Goal: Check status

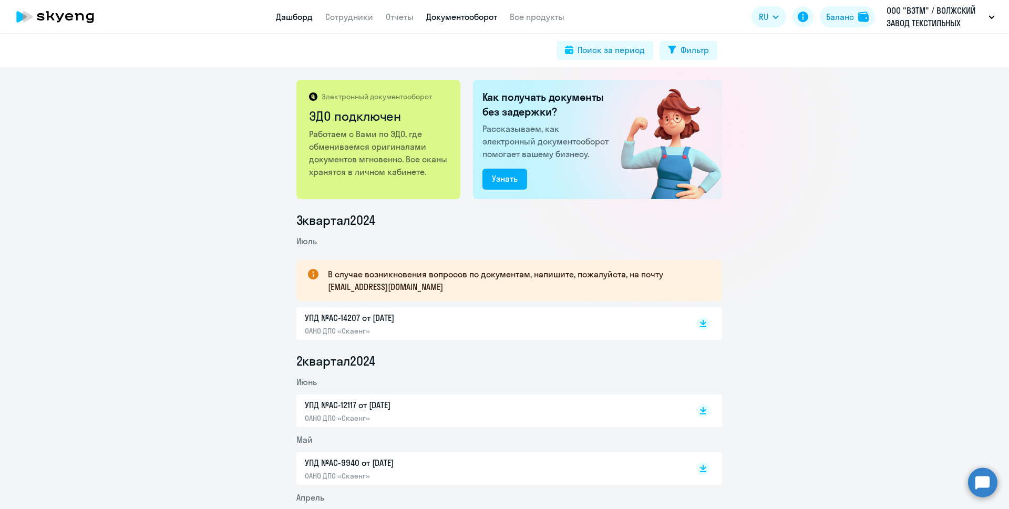
click at [285, 18] on link "Дашборд" at bounding box center [294, 17] width 37 height 11
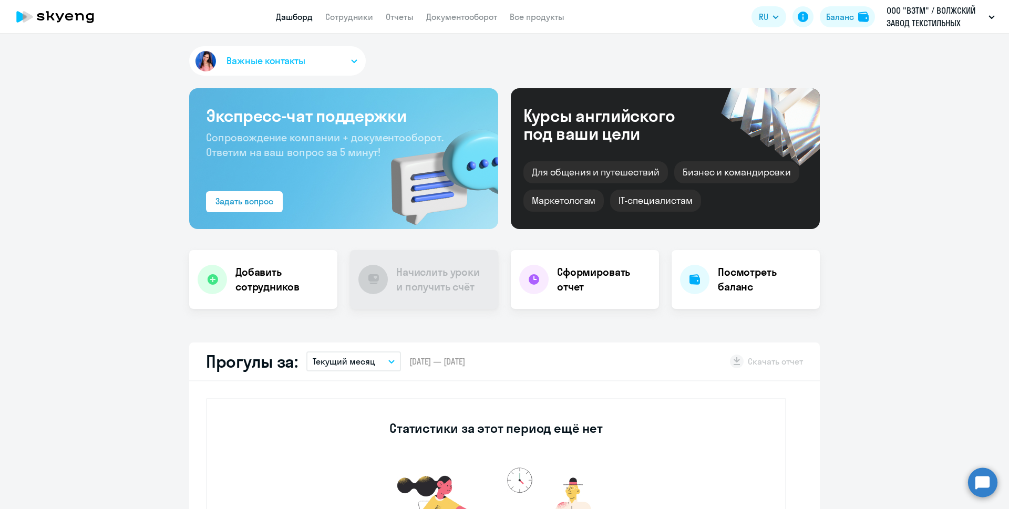
select select "30"
click at [743, 278] on h4 "Посмотреть баланс" at bounding box center [765, 279] width 94 height 29
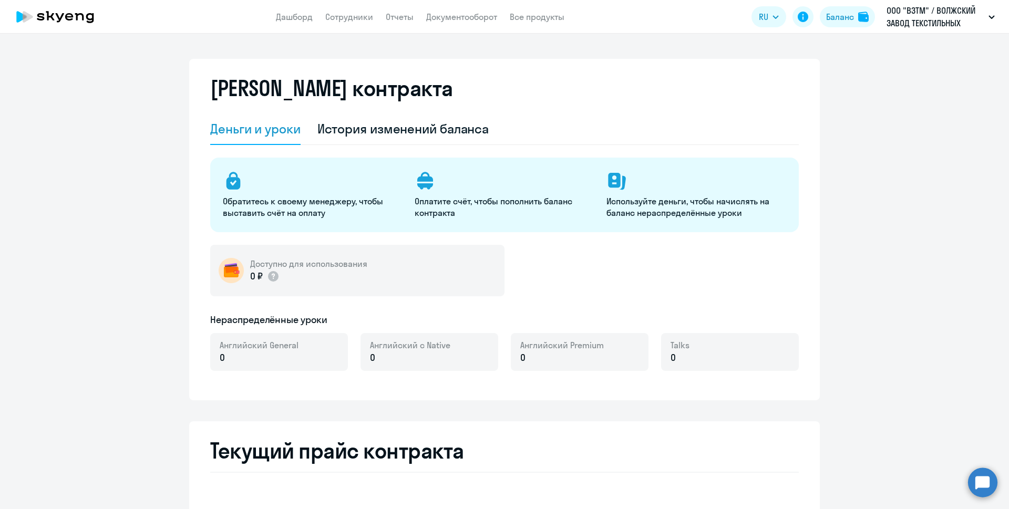
select select "english_adult_not_native_speaker"
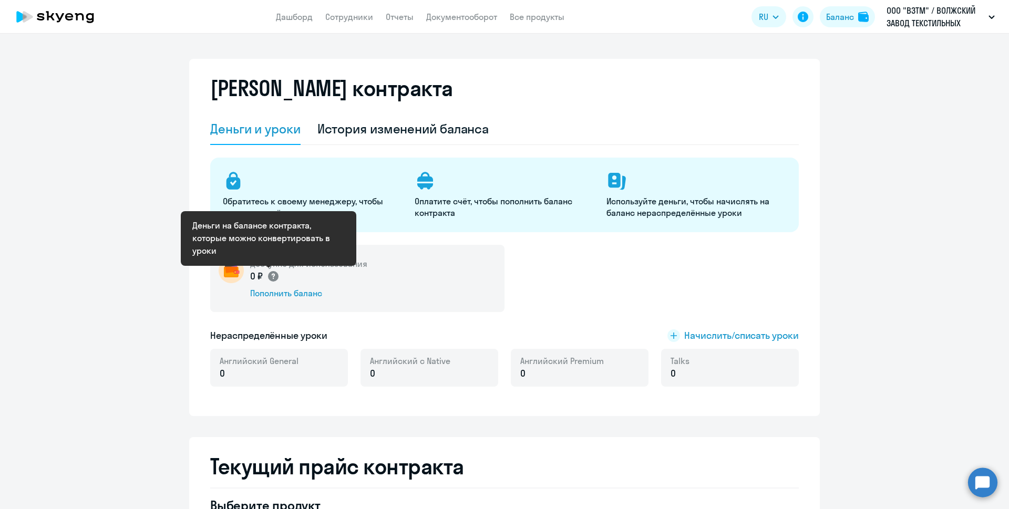
click at [272, 275] on icon at bounding box center [273, 277] width 3 height 6
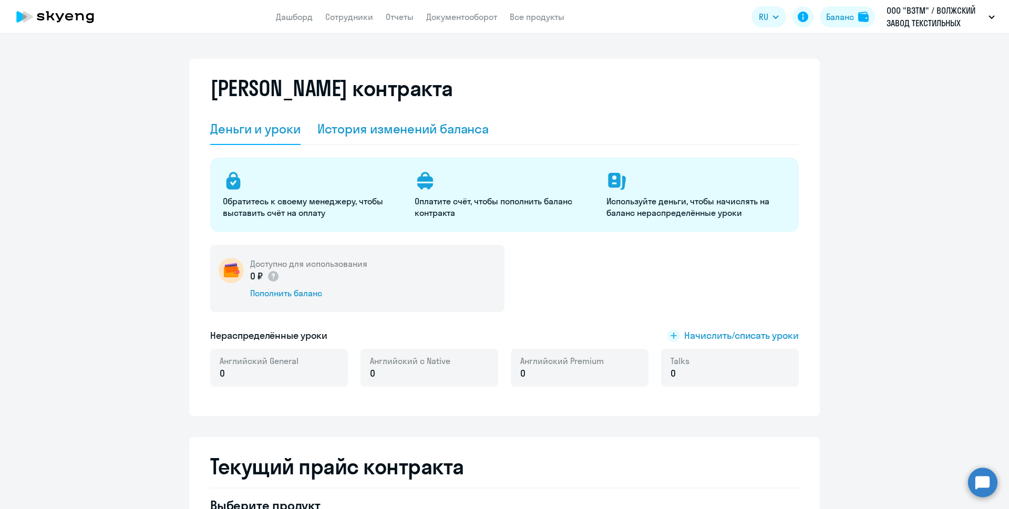
click at [385, 134] on div "История изменений баланса" at bounding box center [404, 128] width 172 height 17
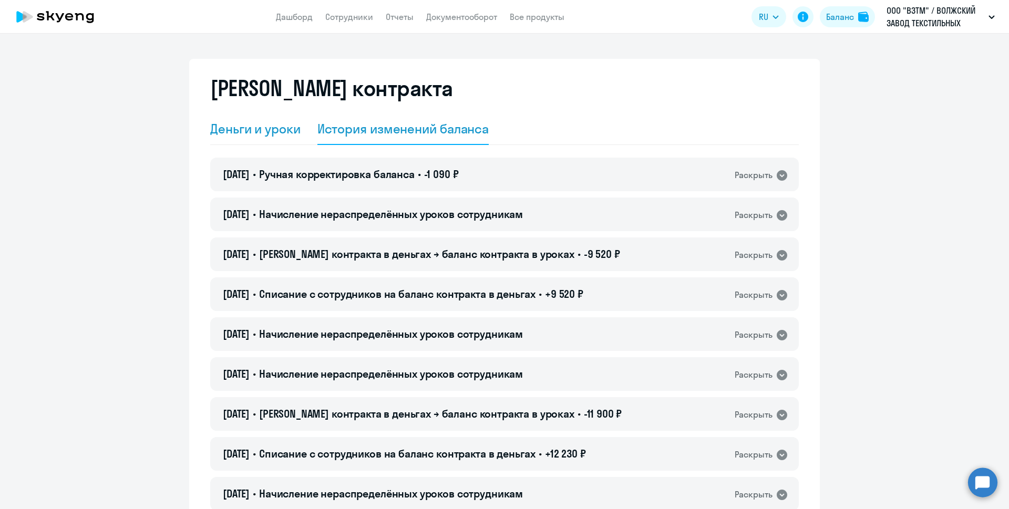
click at [224, 132] on div "Деньги и уроки" at bounding box center [255, 128] width 90 height 17
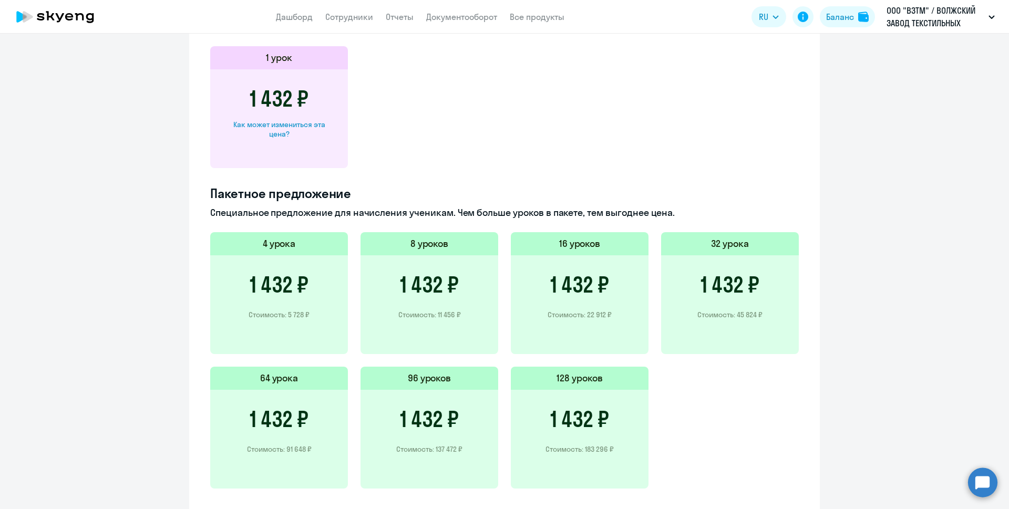
scroll to position [623, 0]
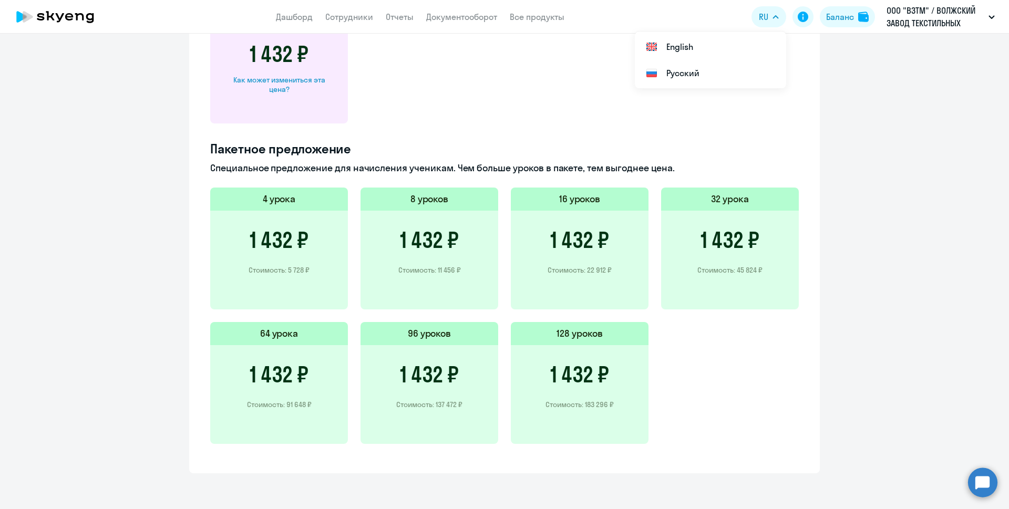
click at [274, 80] on div "Как может измениться эта цена?" at bounding box center [279, 84] width 104 height 19
select select "english_adult_not_native_speaker"
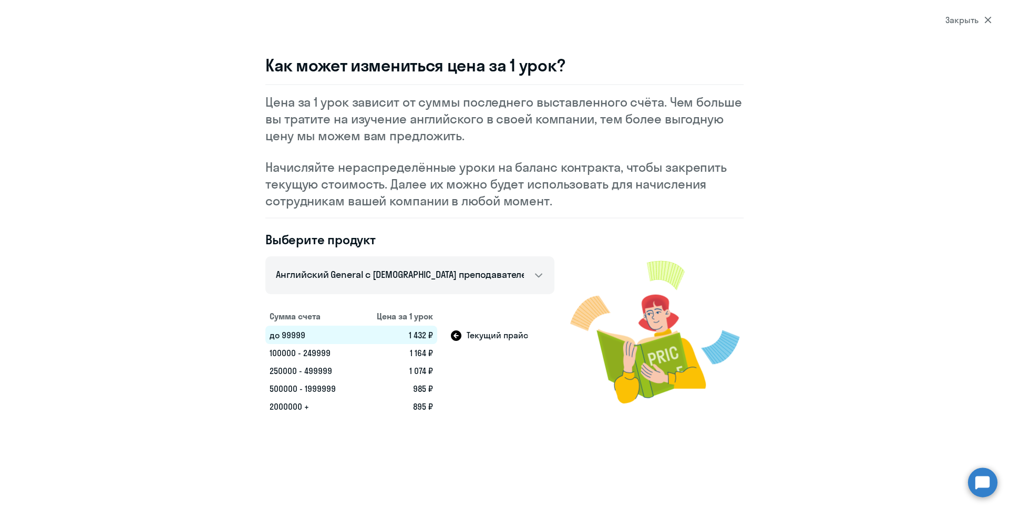
select select "30"
